Goal: Information Seeking & Learning: Understand process/instructions

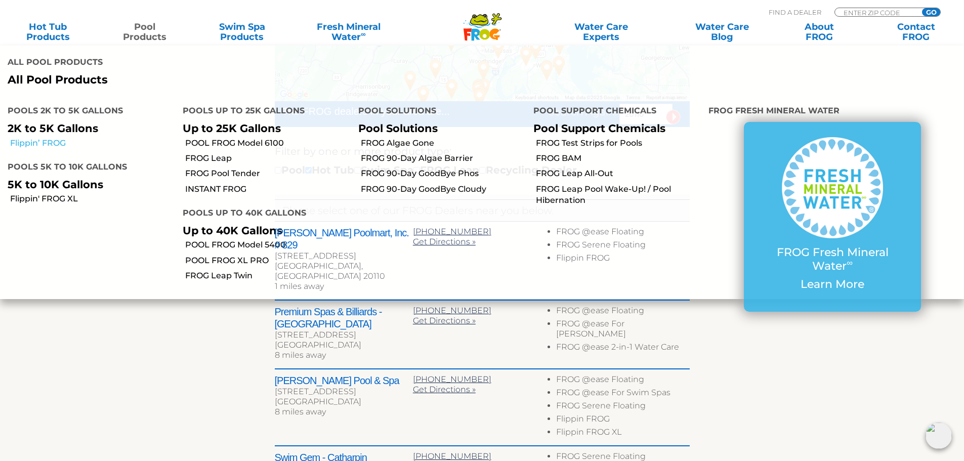
click at [58, 141] on link "Flippin’ FROG" at bounding box center [92, 143] width 165 height 11
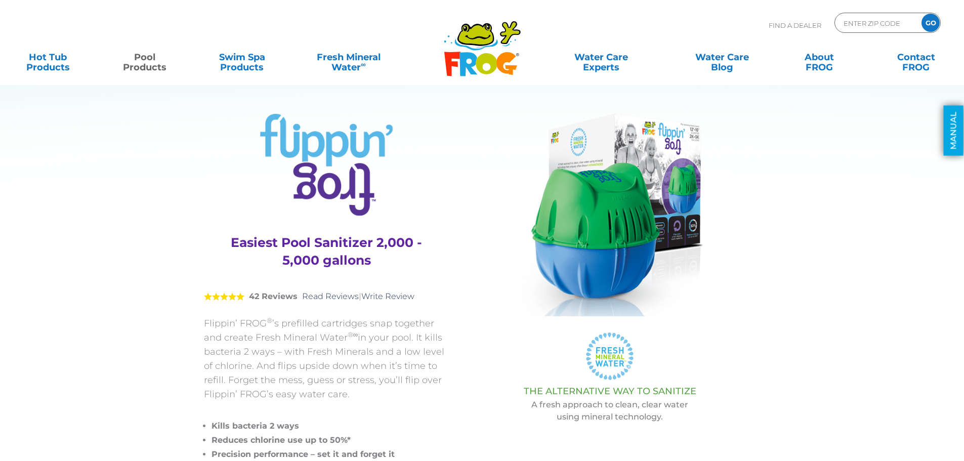
click at [948, 132] on link "MANUAL" at bounding box center [953, 131] width 20 height 50
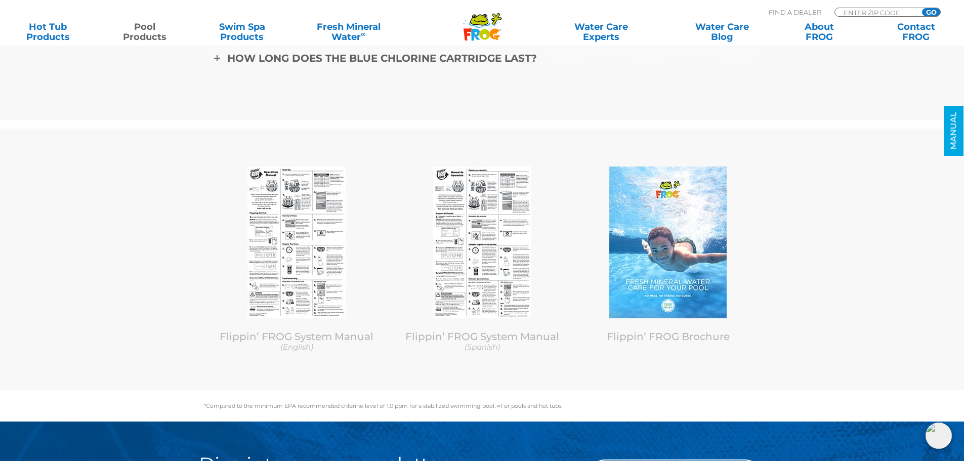
scroll to position [3807, 0]
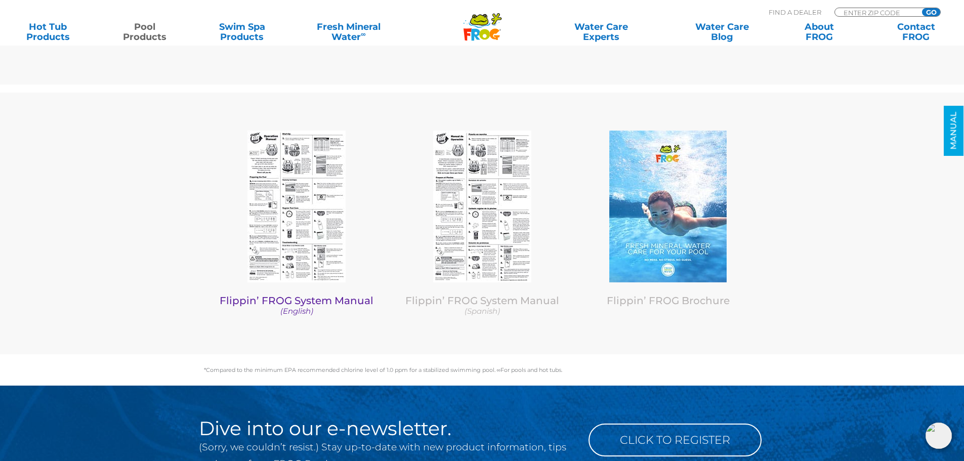
click at [292, 300] on link "Flippin’ FROG System Manual (English)" at bounding box center [296, 305] width 170 height 22
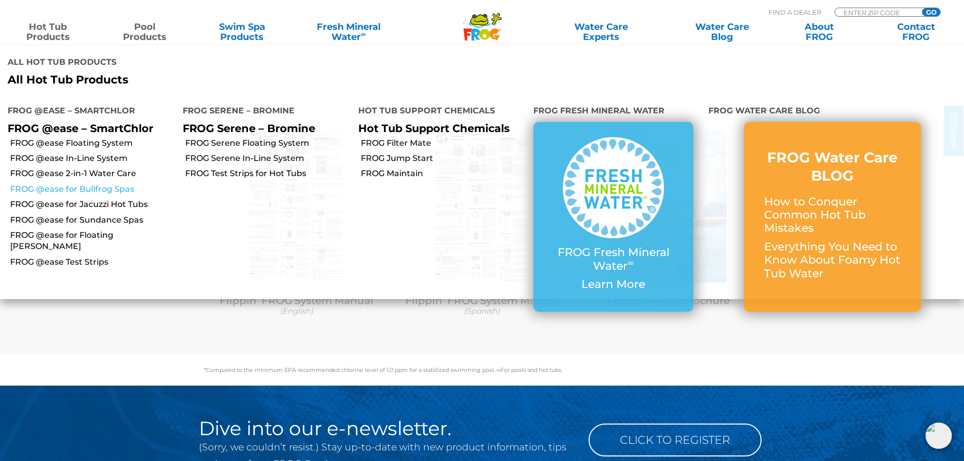
click at [105, 189] on link "FROG @ease for Bullfrog Spas" at bounding box center [92, 189] width 165 height 11
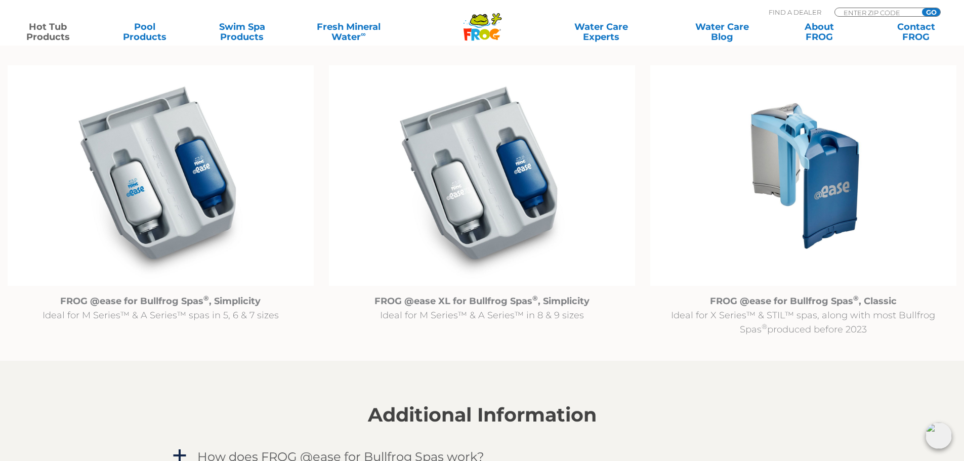
scroll to position [1062, 0]
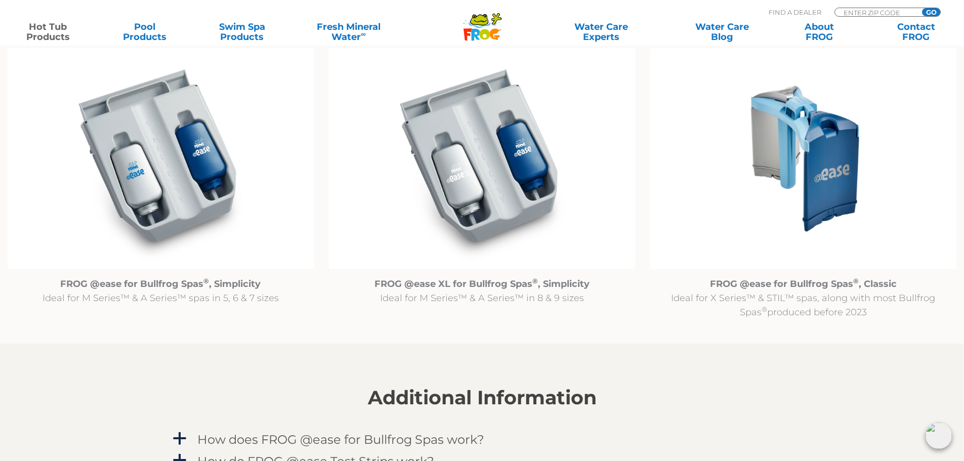
click at [508, 251] on img at bounding box center [482, 158] width 306 height 221
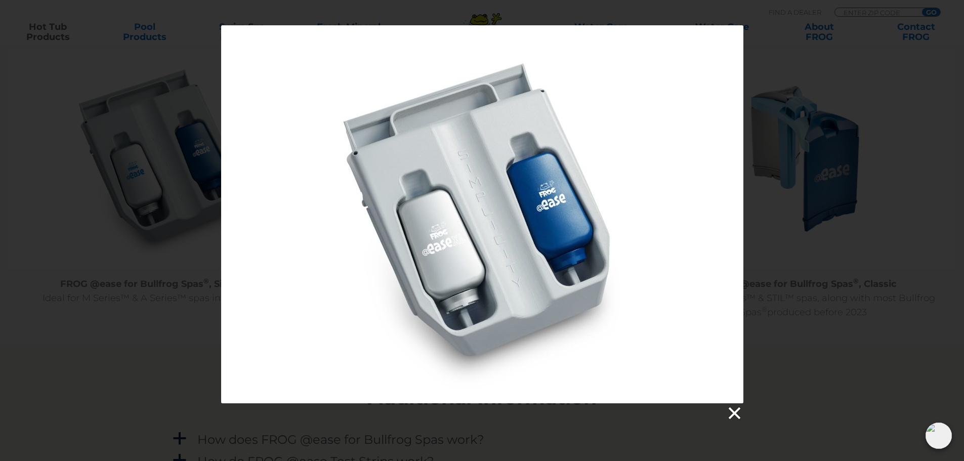
click at [737, 409] on link at bounding box center [733, 413] width 15 height 15
